Goal: Task Accomplishment & Management: Use online tool/utility

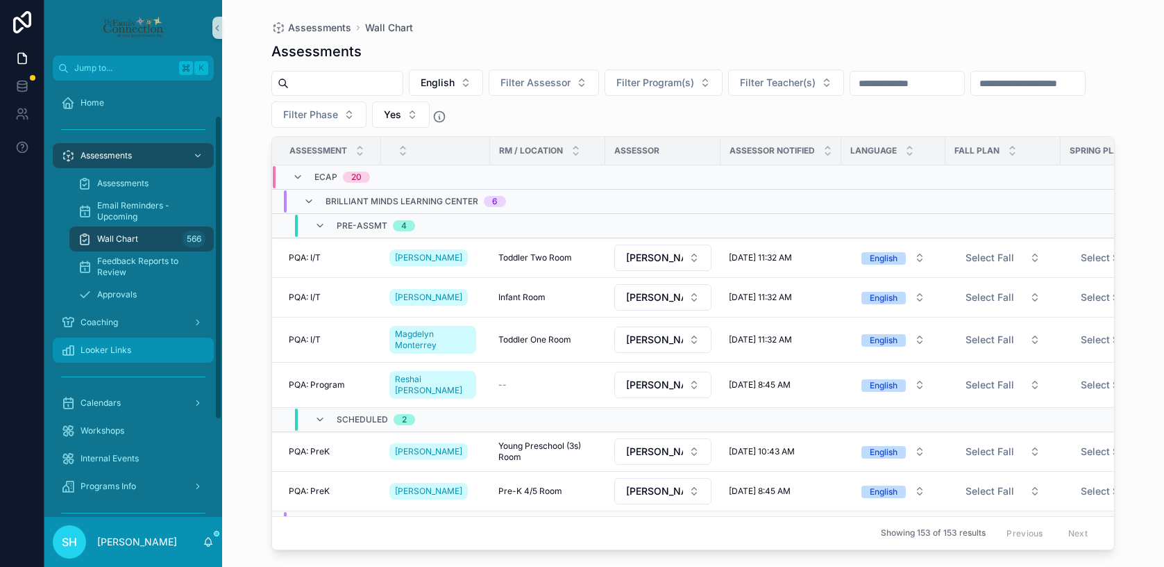
scroll to position [50, 0]
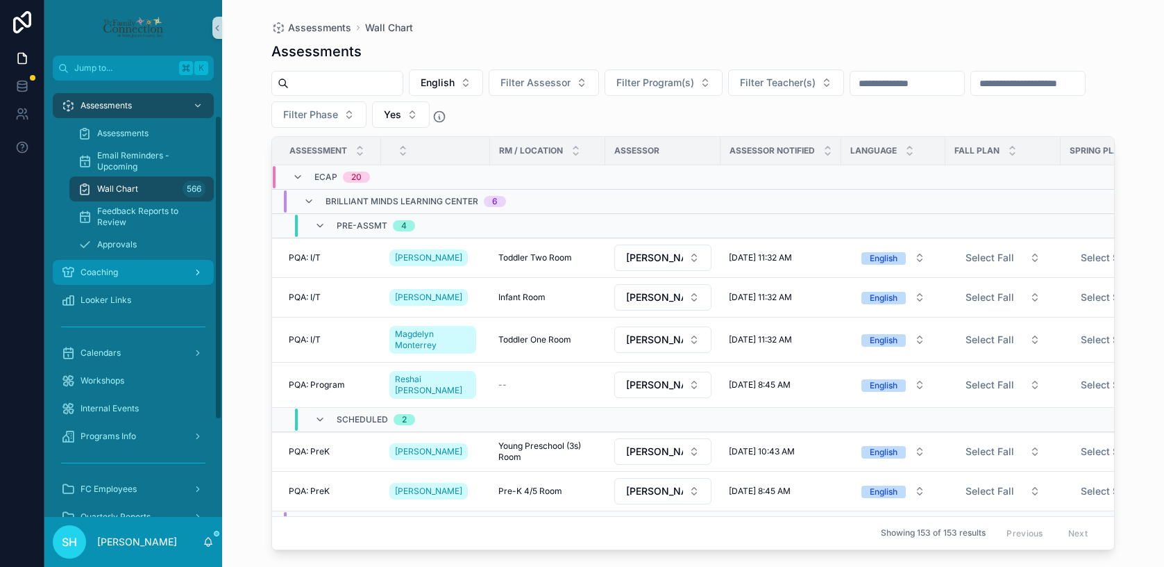
click at [119, 278] on div "Coaching" at bounding box center [133, 272] width 144 height 22
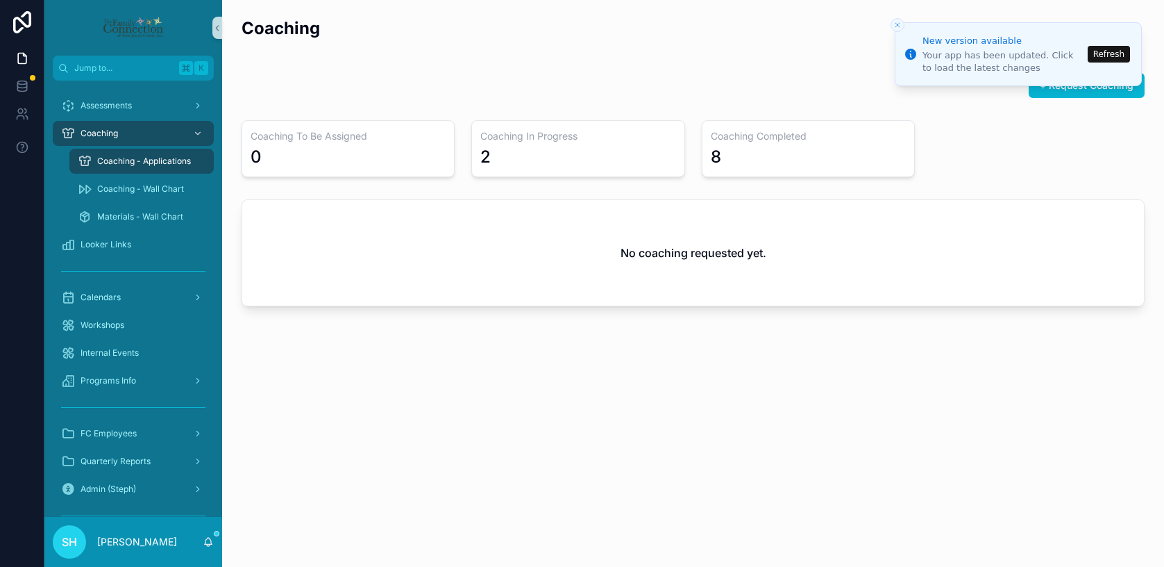
click at [1113, 53] on button "Refresh" at bounding box center [1109, 54] width 42 height 17
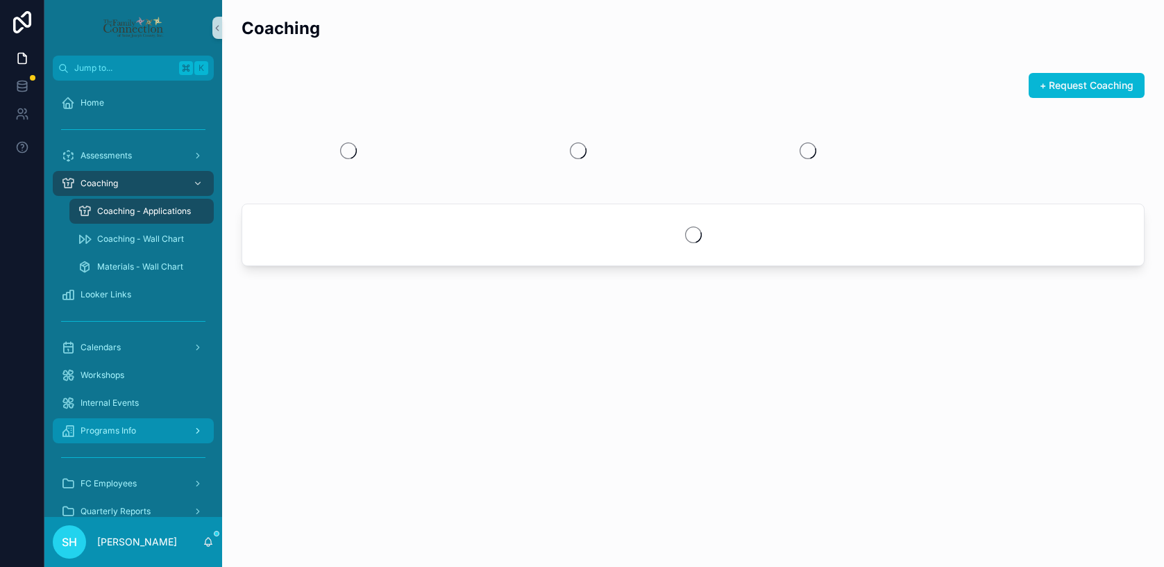
click at [126, 426] on span "Programs Info" at bounding box center [109, 430] width 56 height 11
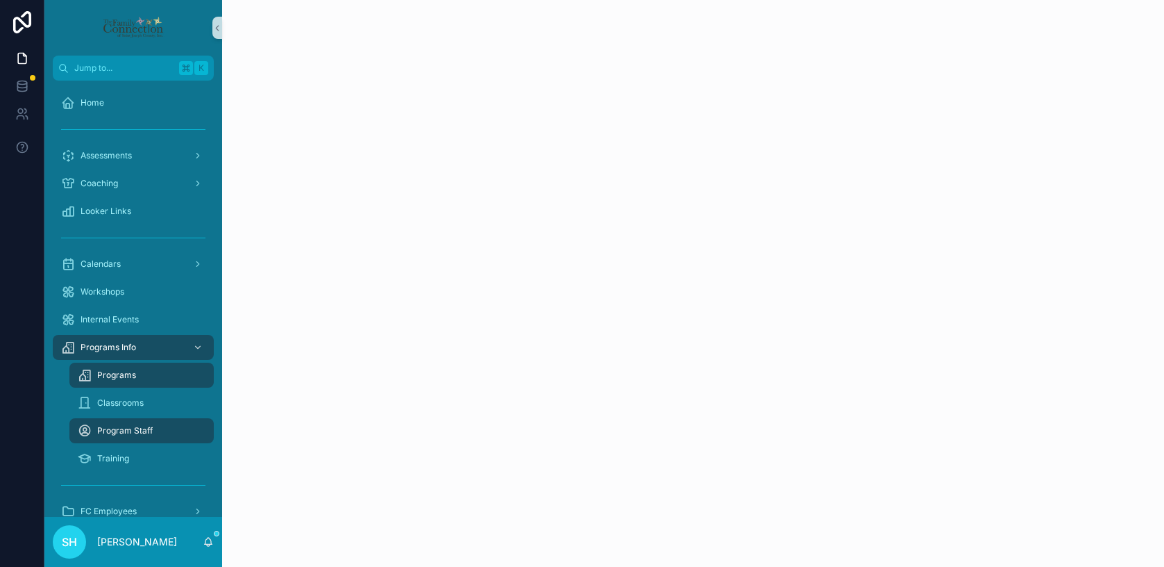
click at [124, 375] on span "Programs" at bounding box center [116, 374] width 39 height 11
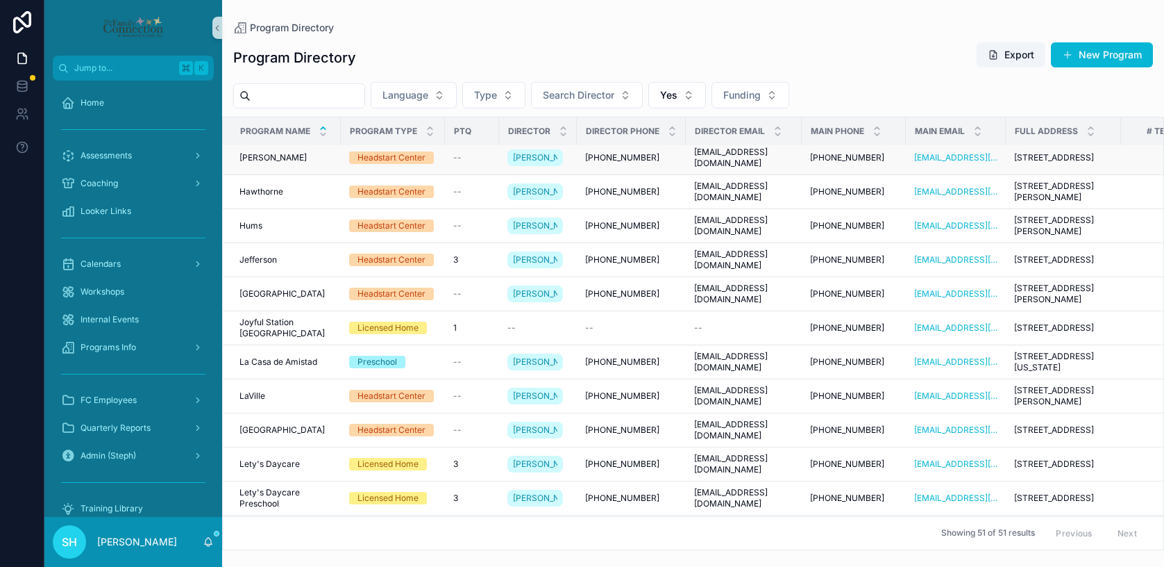
scroll to position [662, 0]
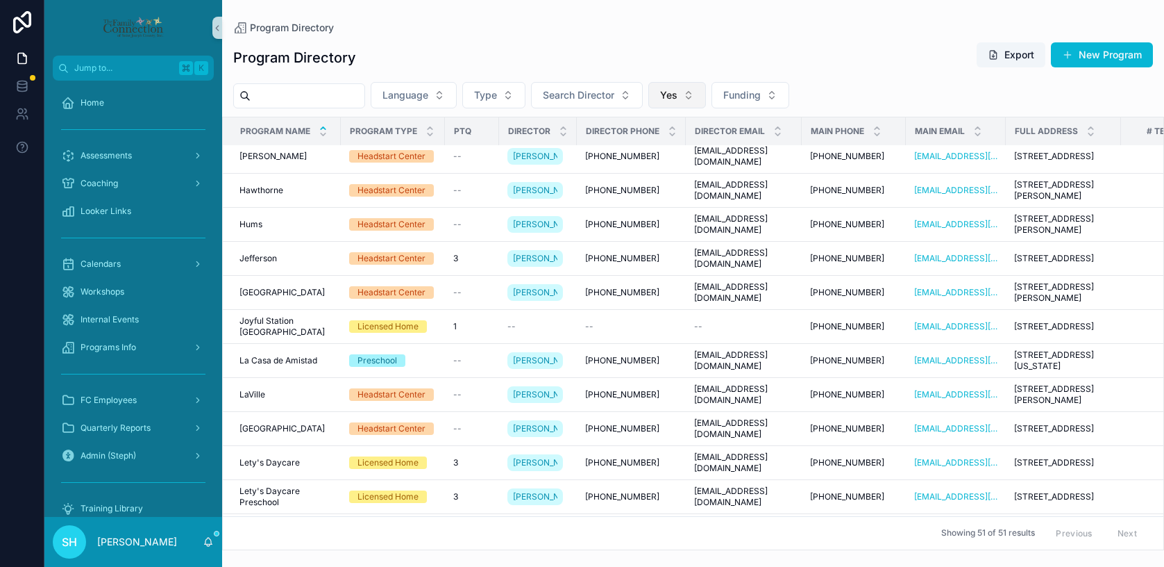
click at [702, 96] on button "Yes" at bounding box center [677, 95] width 58 height 26
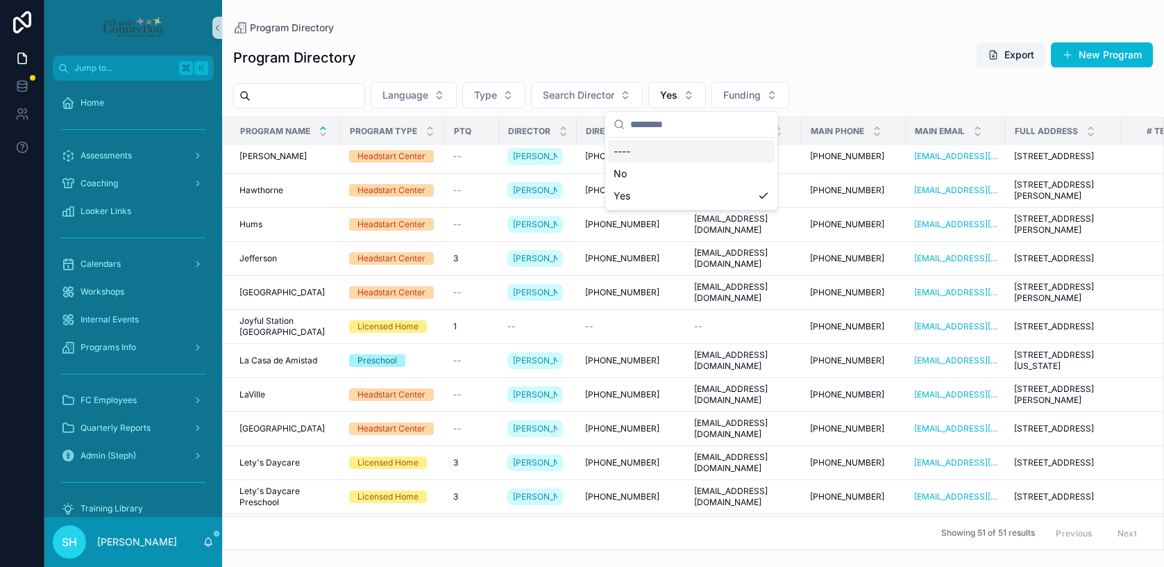
click at [633, 154] on div "----" at bounding box center [691, 151] width 167 height 22
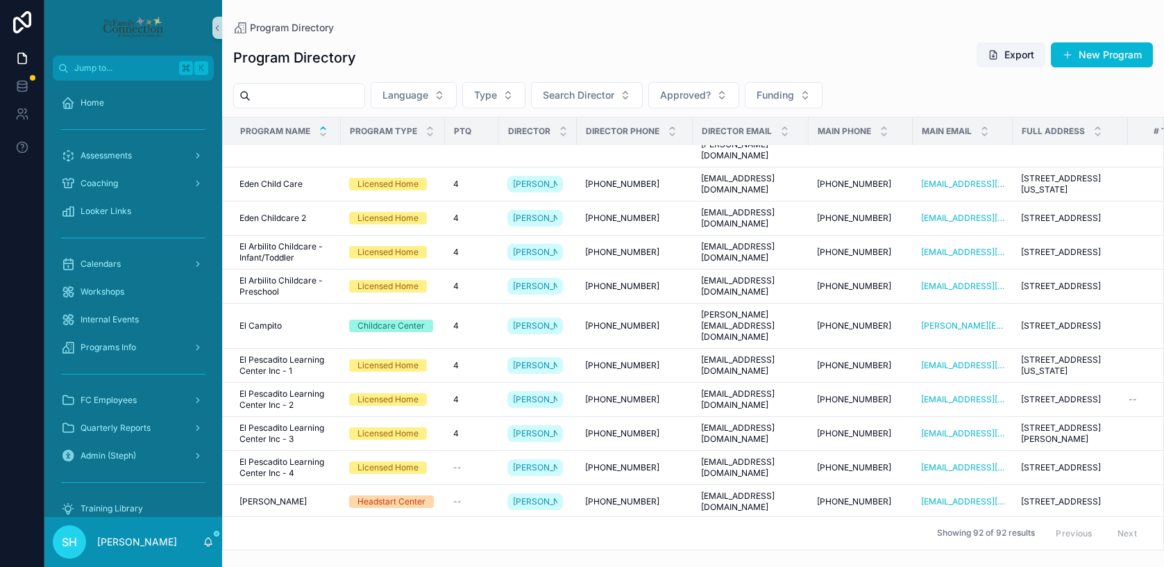
scroll to position [859, 0]
click at [1015, 51] on button "Export" at bounding box center [1011, 54] width 69 height 25
